Goal: Check status: Check status

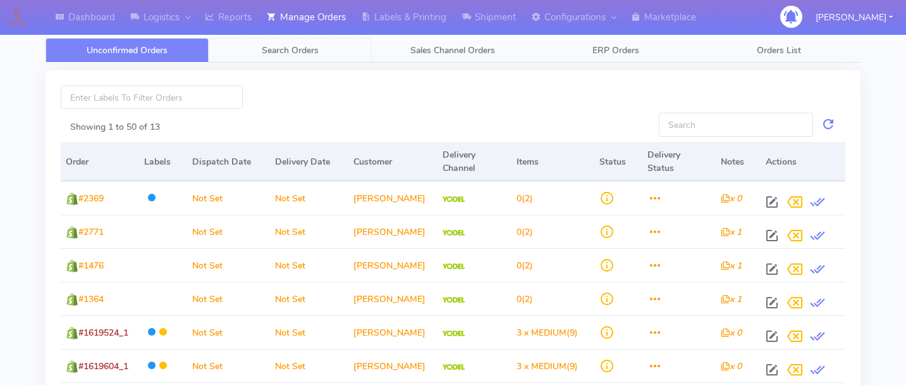
click at [314, 52] on span "Search Orders" at bounding box center [290, 50] width 57 height 12
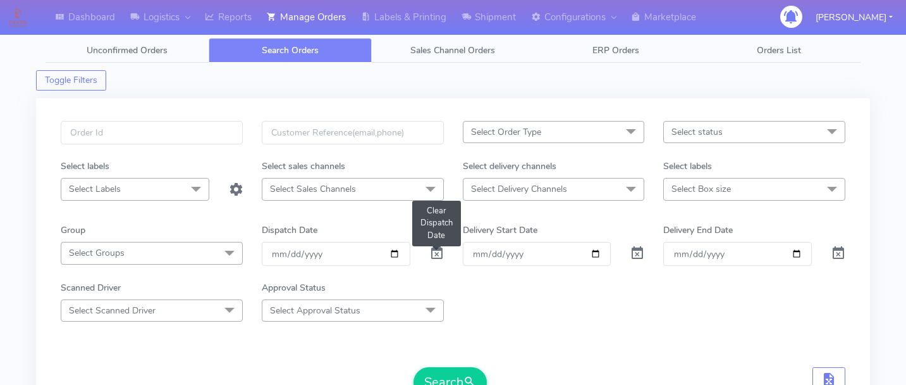
click at [438, 250] on span at bounding box center [436, 256] width 15 height 12
click at [171, 121] on input "text" at bounding box center [152, 132] width 182 height 23
paste input "1616594B"
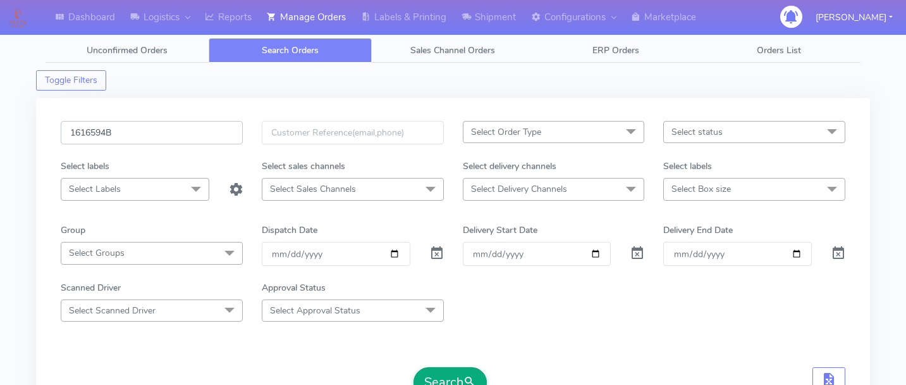
type input "1616594B"
click at [450, 373] on button "Search" at bounding box center [450, 382] width 73 height 30
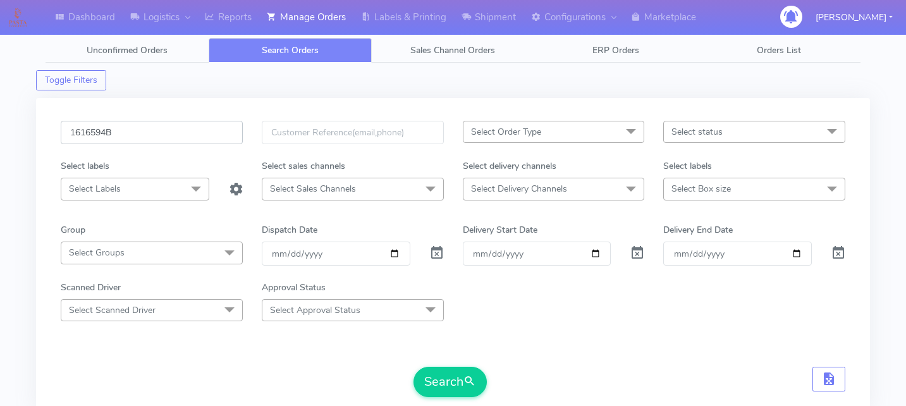
click at [206, 127] on input "1616594B" at bounding box center [152, 132] width 182 height 23
paste input "1619030"
type input "1619030"
click at [443, 384] on div "1619030 Select Order Type Select All MEALS ATAVI One Off Pasta Club Gift Kit Ev…" at bounding box center [453, 263] width 804 height 284
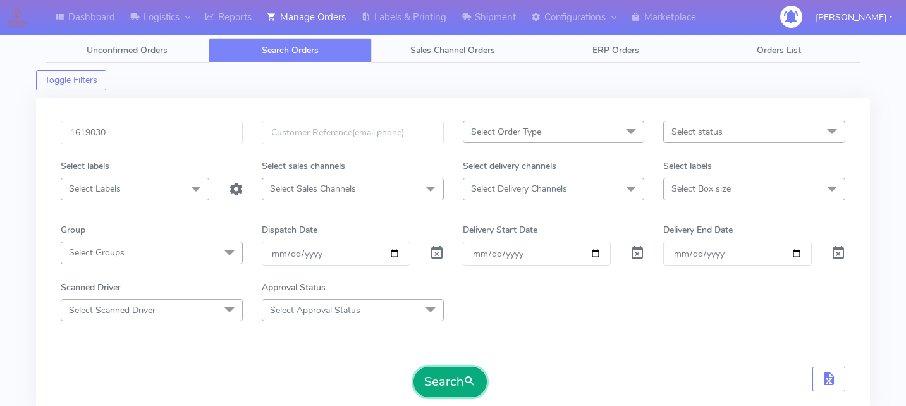
click at [450, 384] on button "Search" at bounding box center [450, 382] width 73 height 30
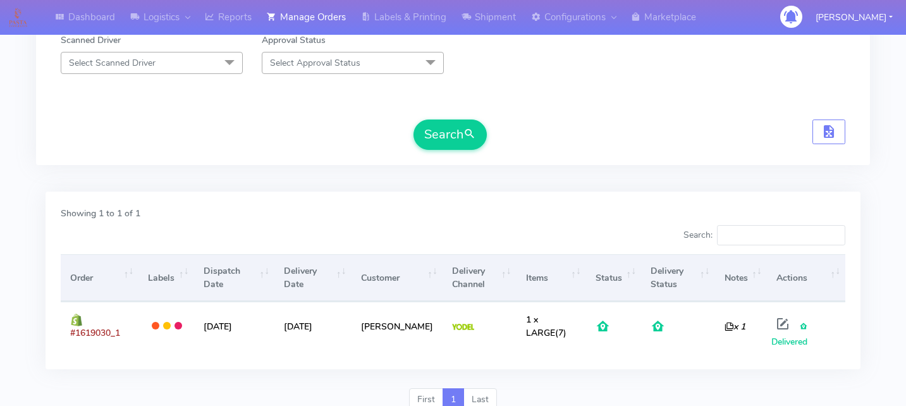
scroll to position [300, 0]
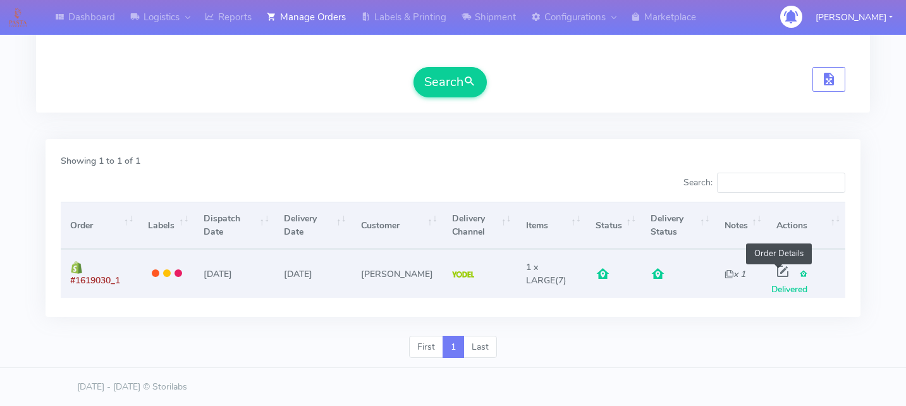
click at [775, 268] on span at bounding box center [783, 274] width 23 height 12
select select "5"
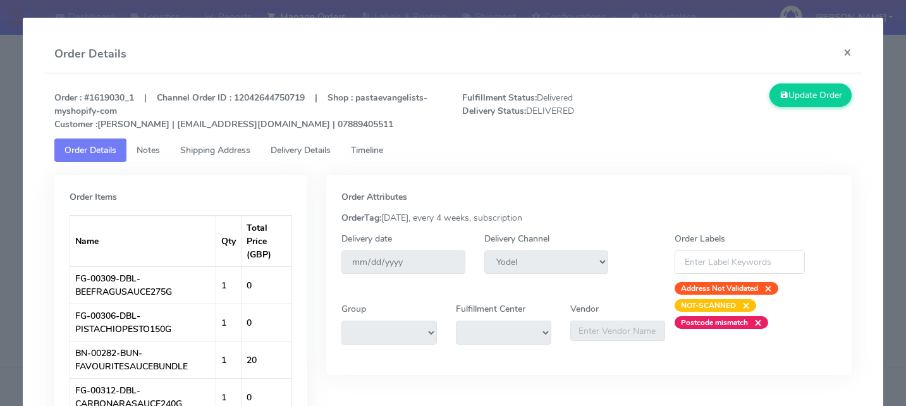
click at [319, 151] on span "Delivery Details" at bounding box center [301, 150] width 60 height 12
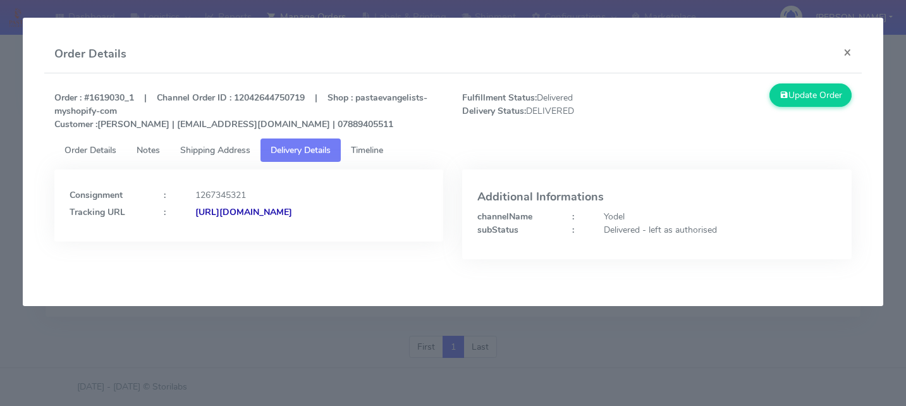
drag, startPoint x: 328, startPoint y: 219, endPoint x: 200, endPoint y: 217, distance: 127.8
click at [200, 217] on div "Tracking URL : [URL][DOMAIN_NAME]" at bounding box center [249, 212] width 378 height 13
click at [307, 218] on div "[URL][DOMAIN_NAME]" at bounding box center [312, 212] width 252 height 13
